Goal: Information Seeking & Learning: Check status

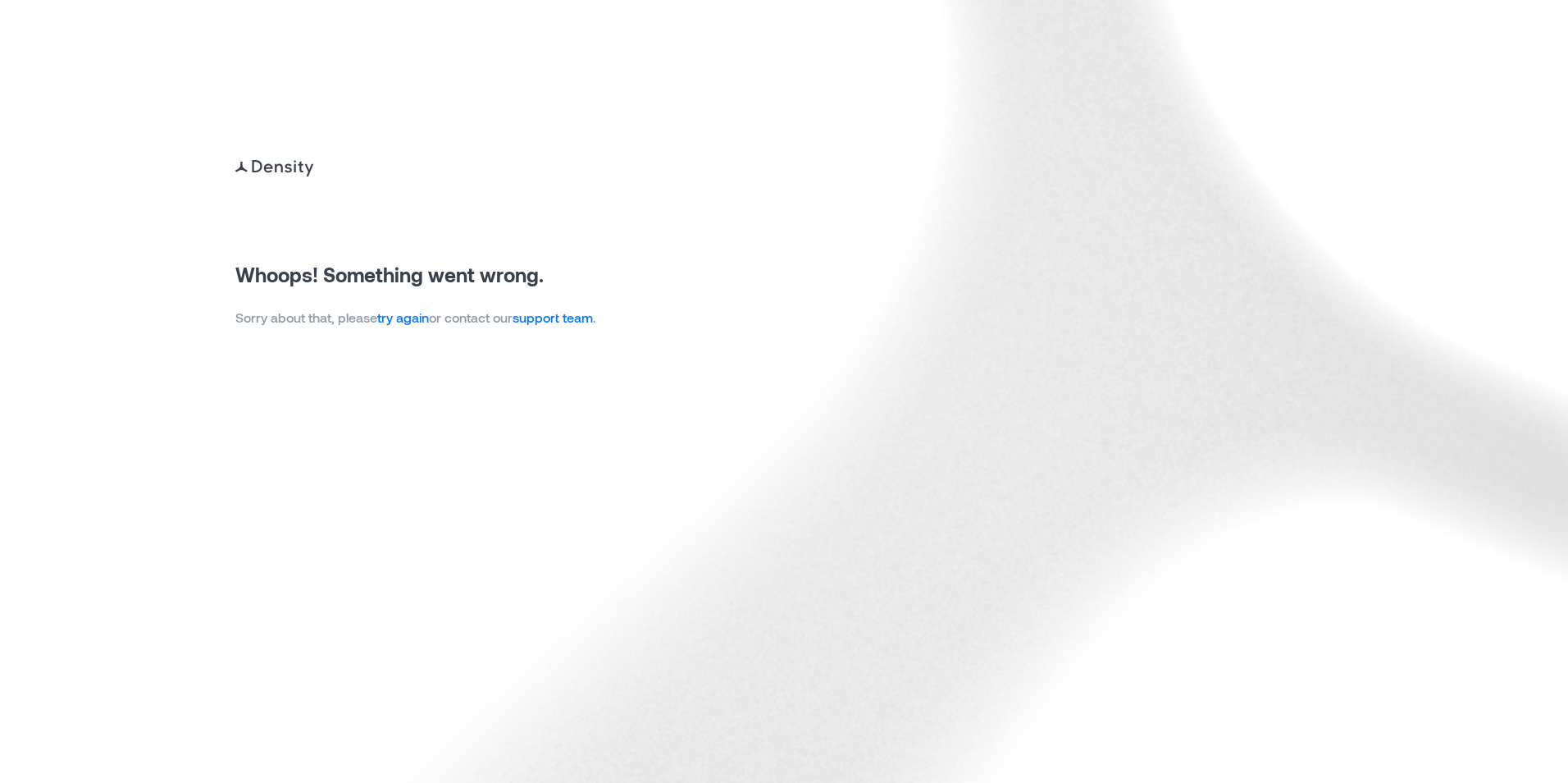
click at [403, 322] on link "try again" at bounding box center [403, 317] width 51 height 15
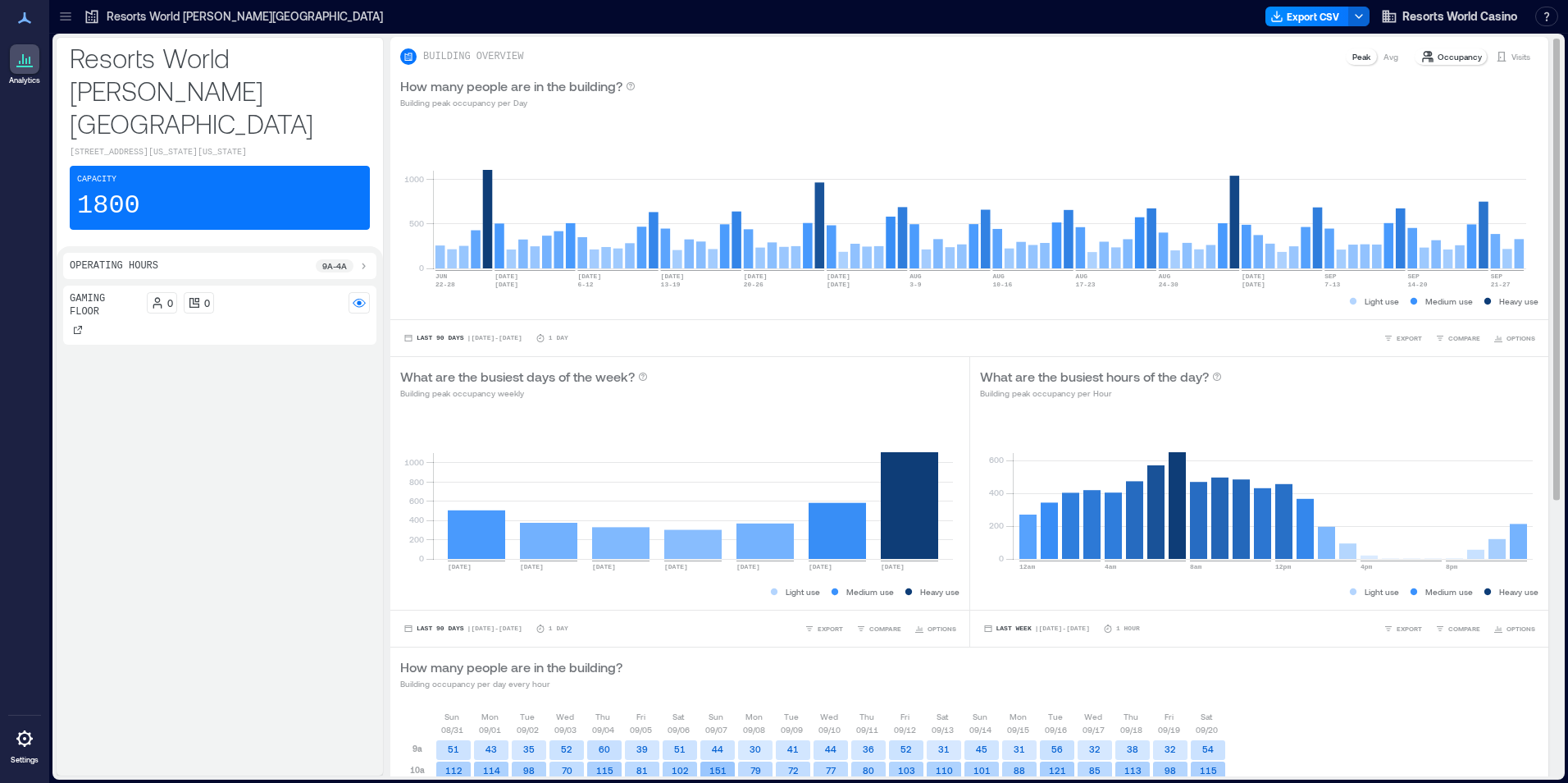
click at [1512, 60] on p "Visits" at bounding box center [1521, 56] width 19 height 14
